Goal: Transaction & Acquisition: Book appointment/travel/reservation

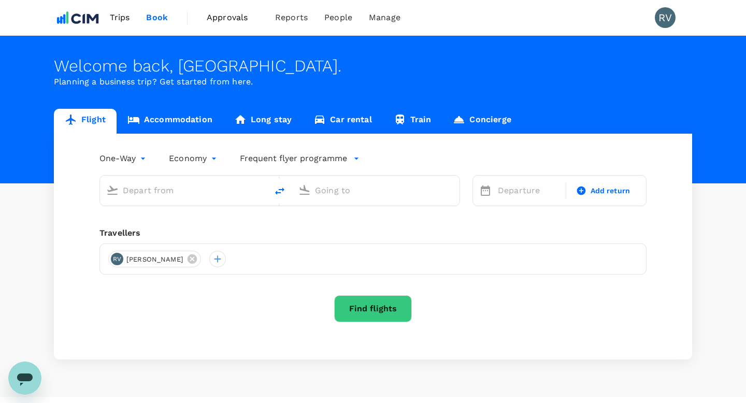
type input "roundtrip"
type input "[PERSON_NAME][GEOGRAPHIC_DATA][PERSON_NAME] (SYD)"
type input "[PERSON_NAME] Intl (ORD)"
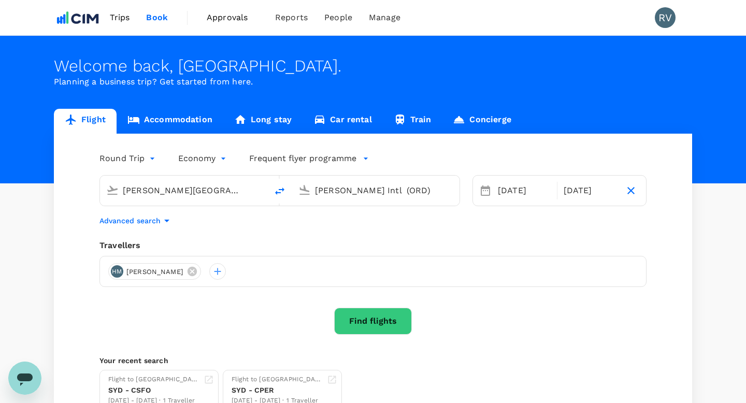
scroll to position [89, 0]
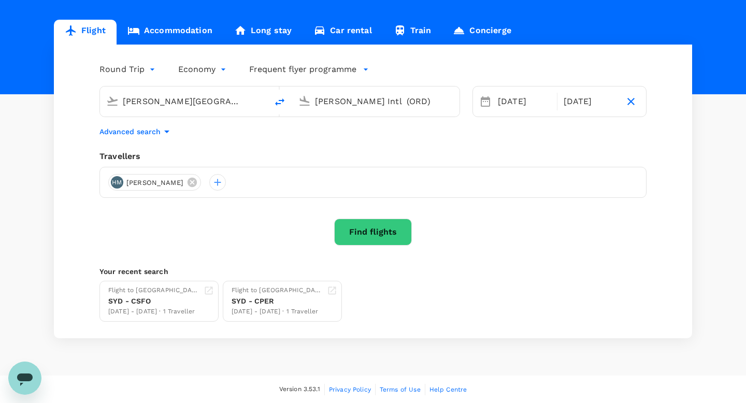
click at [148, 70] on body "Trips Book Approvals 0 Reports People Manage RV Welcome back , [PERSON_NAME] . …" at bounding box center [373, 157] width 746 height 493
click at [135, 88] on li "One-Way" at bounding box center [128, 93] width 62 height 19
type input "oneway"
click at [194, 108] on input "[PERSON_NAME][GEOGRAPHIC_DATA][PERSON_NAME] (SYD)" at bounding box center [184, 101] width 123 height 16
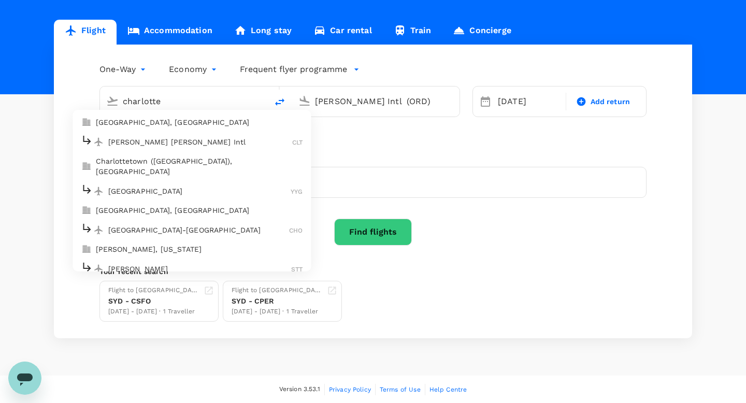
click at [191, 125] on p "[GEOGRAPHIC_DATA], [GEOGRAPHIC_DATA]" at bounding box center [199, 122] width 207 height 10
type input "Charlotte, [GEOGRAPHIC_DATA] (any)"
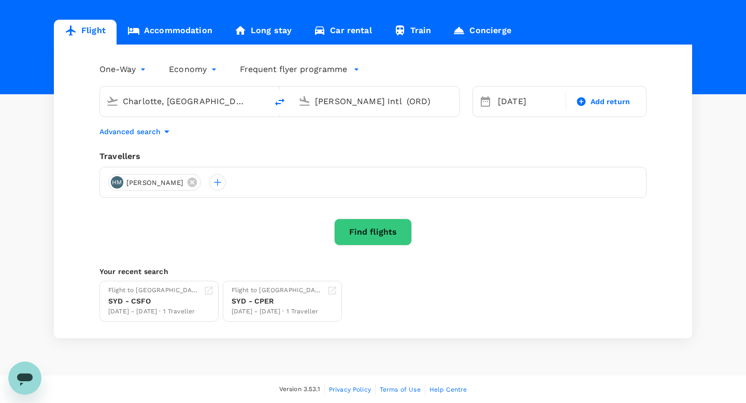
click at [351, 102] on input "[PERSON_NAME] Intl (ORD)" at bounding box center [376, 101] width 123 height 16
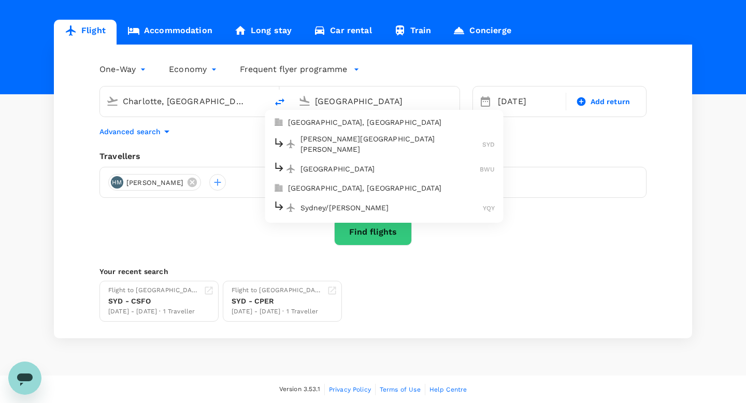
click at [363, 126] on p "[GEOGRAPHIC_DATA], [GEOGRAPHIC_DATA]" at bounding box center [391, 122] width 207 height 10
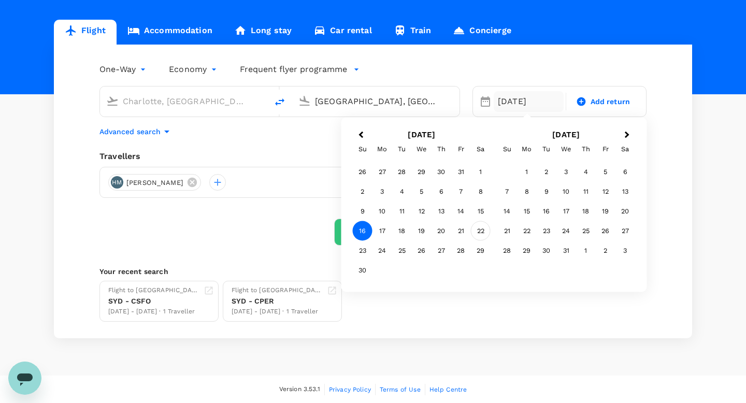
type input "[GEOGRAPHIC_DATA], [GEOGRAPHIC_DATA] (any)"
click at [479, 229] on div "22" at bounding box center [481, 231] width 20 height 20
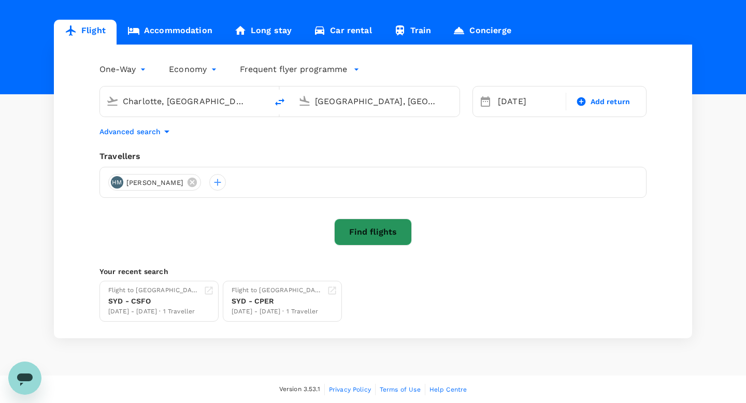
click at [361, 231] on button "Find flights" at bounding box center [373, 232] width 78 height 27
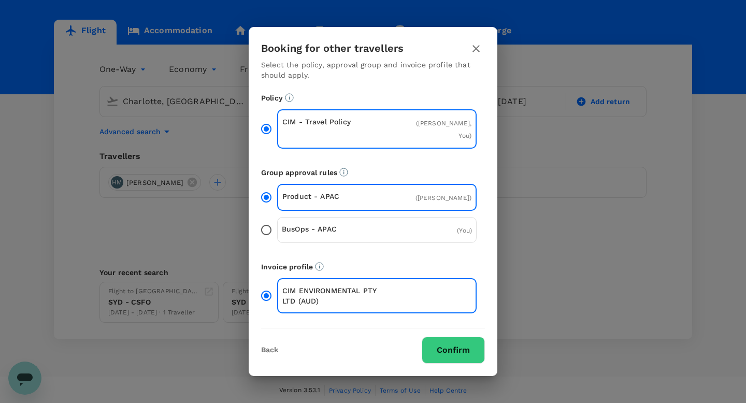
click at [454, 338] on button "Confirm" at bounding box center [453, 350] width 63 height 27
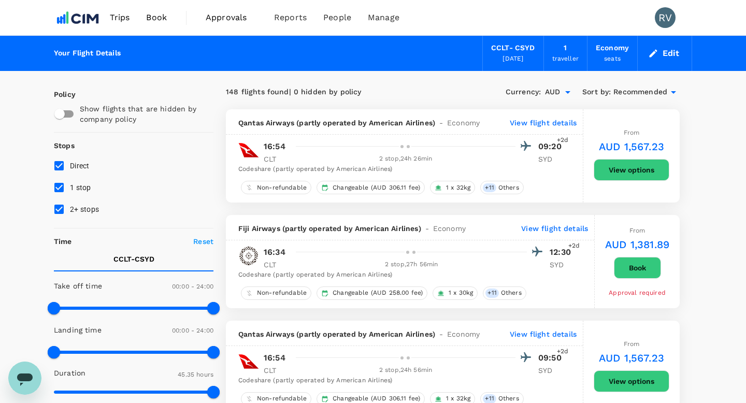
click at [420, 162] on div "2 stop , 24h 26min" at bounding box center [406, 159] width 220 height 10
click at [530, 125] on p "View flight details" at bounding box center [543, 123] width 67 height 10
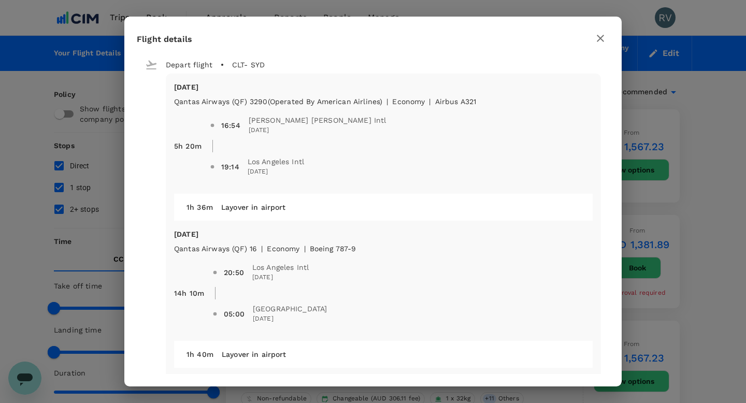
click at [718, 113] on div "Flight details Depart flight CLT - SYD [DATE] Qantas Airways (QF) 3290 (Operate…" at bounding box center [373, 201] width 746 height 403
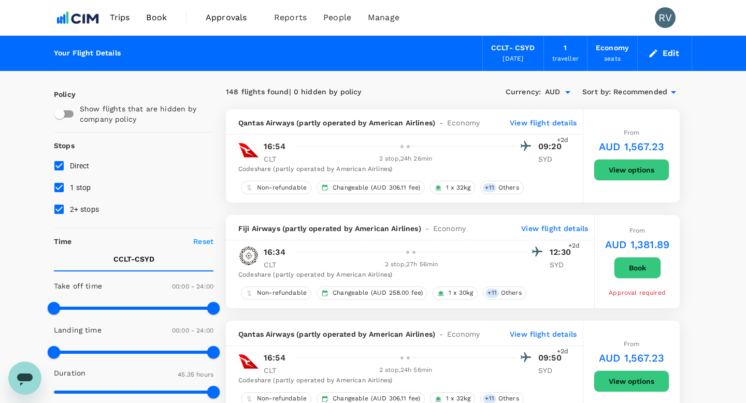
click at [53, 212] on input "2+ stops" at bounding box center [59, 209] width 22 height 22
checkbox input "false"
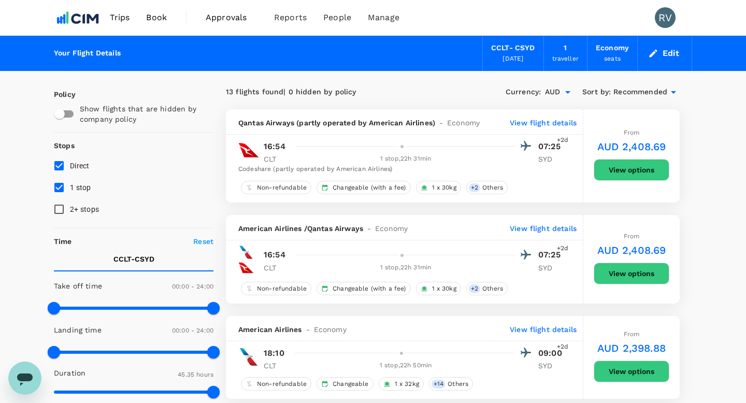
click at [535, 123] on p "View flight details" at bounding box center [543, 123] width 67 height 10
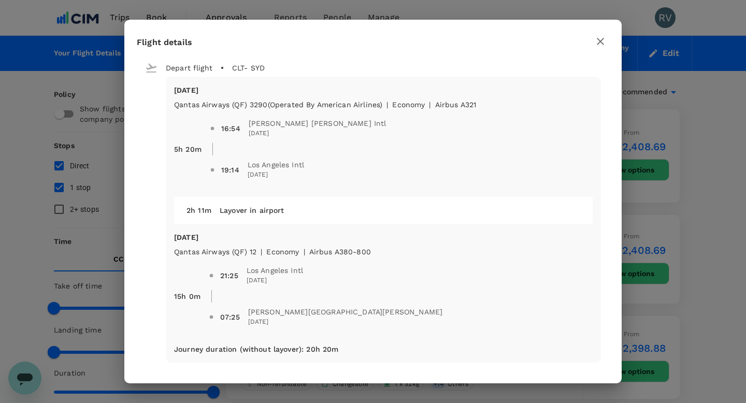
click at [597, 44] on icon "button" at bounding box center [600, 41] width 7 height 7
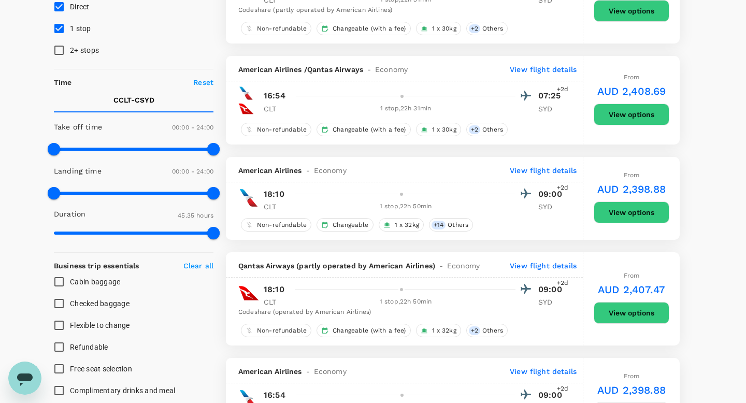
scroll to position [161, 0]
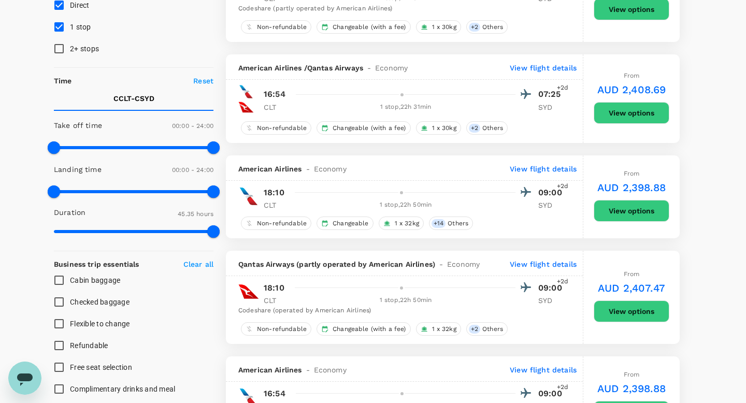
click at [540, 169] on p "View flight details" at bounding box center [543, 169] width 67 height 10
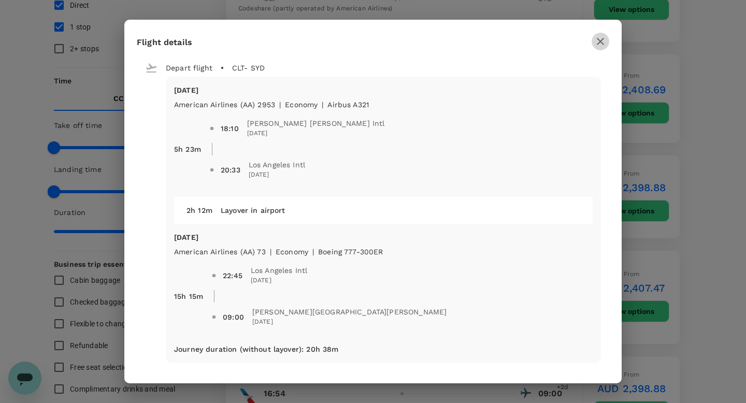
click at [604, 38] on icon "button" at bounding box center [600, 41] width 12 height 12
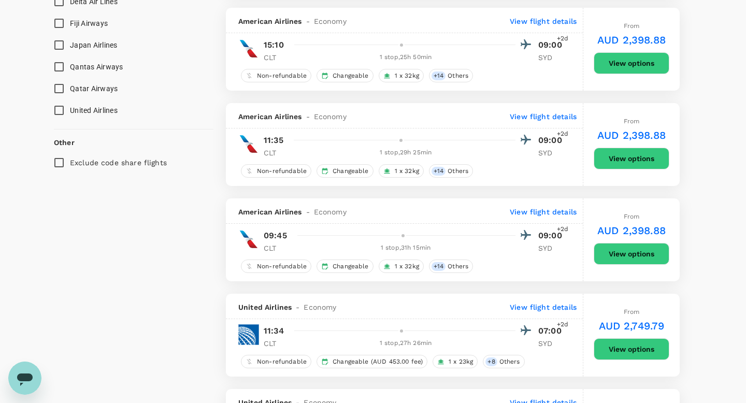
scroll to position [812, 0]
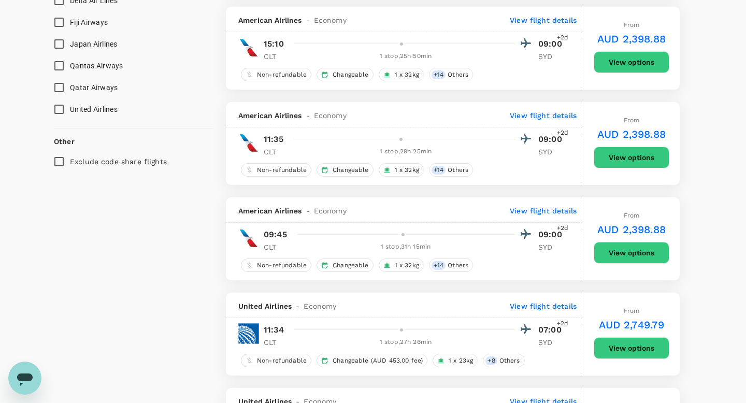
click at [534, 118] on p "View flight details" at bounding box center [543, 115] width 67 height 10
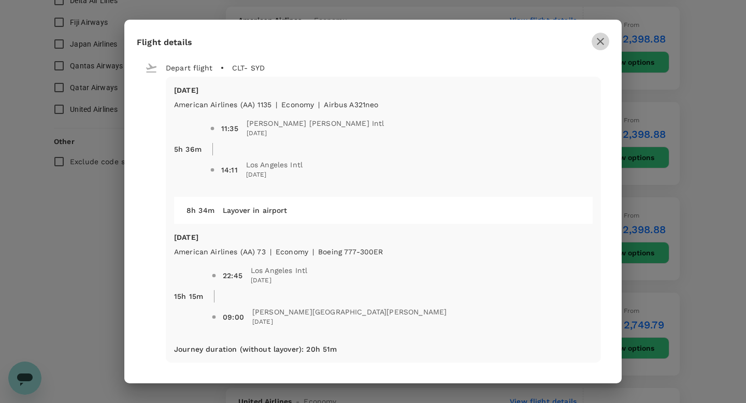
click at [602, 40] on icon "button" at bounding box center [600, 41] width 7 height 7
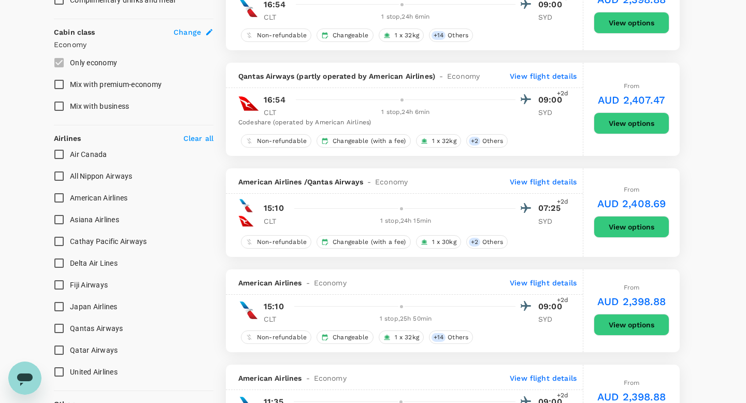
scroll to position [549, 0]
click at [542, 184] on p "View flight details" at bounding box center [543, 182] width 67 height 10
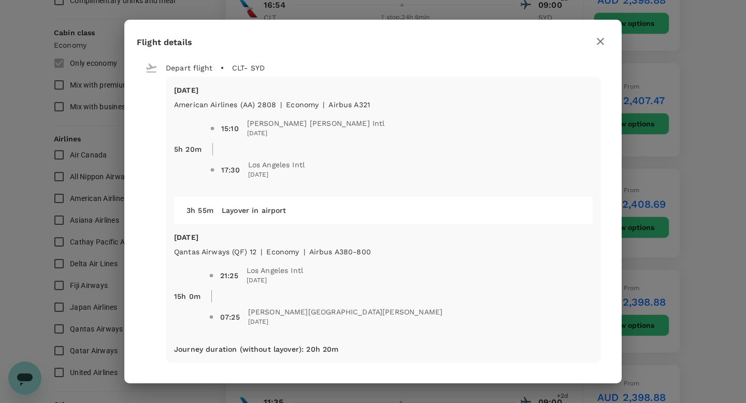
click at [600, 41] on icon "button" at bounding box center [600, 41] width 7 height 7
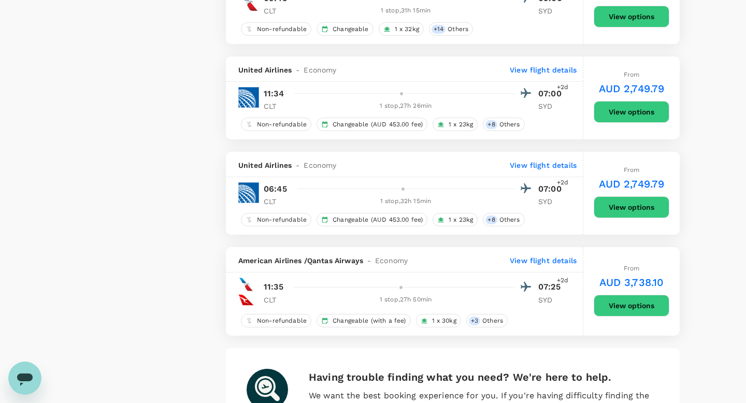
scroll to position [1049, 0]
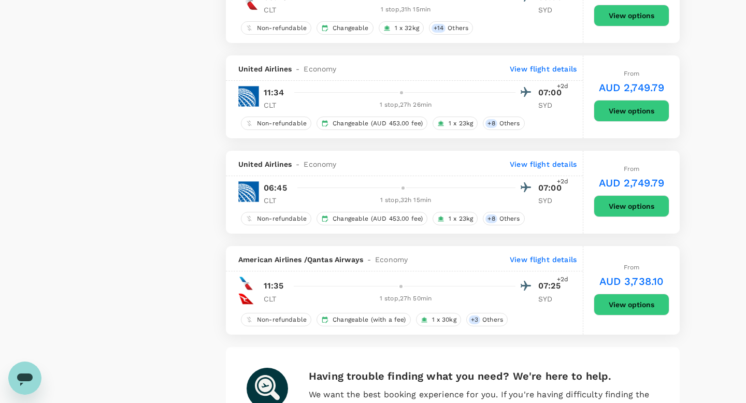
click at [529, 70] on p "View flight details" at bounding box center [543, 69] width 67 height 10
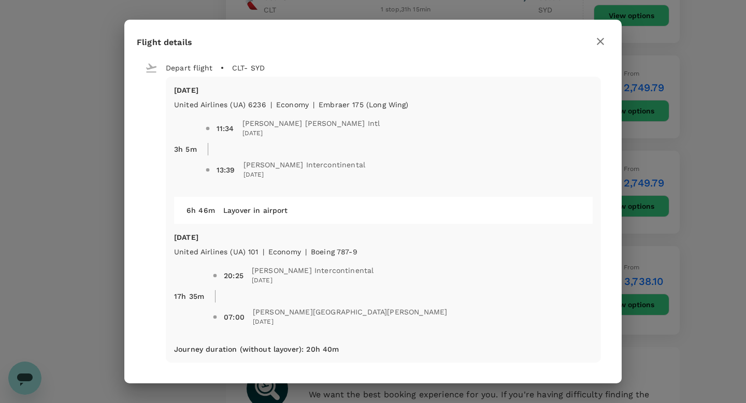
click at [598, 41] on icon "button" at bounding box center [600, 41] width 12 height 12
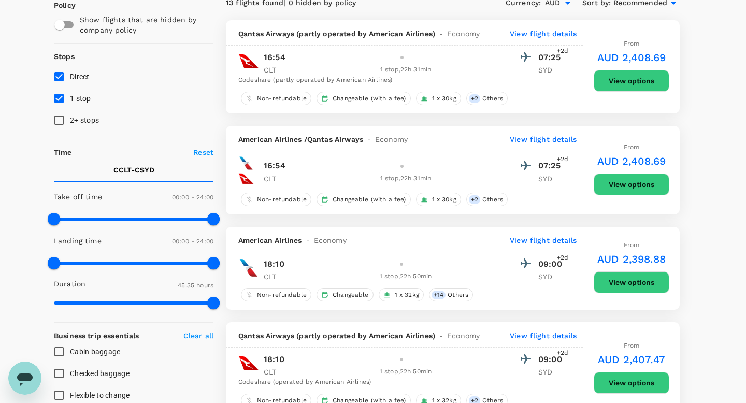
scroll to position [0, 0]
